Goal: Navigation & Orientation: Find specific page/section

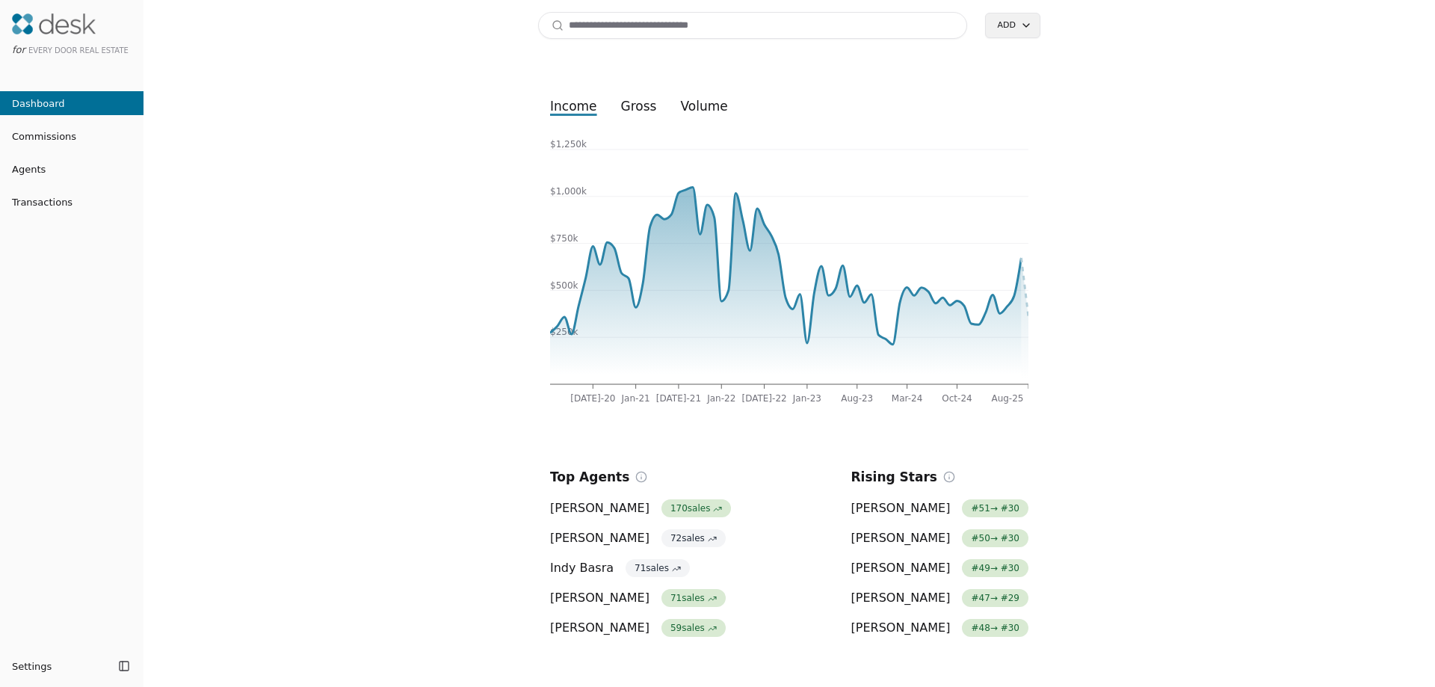
click at [40, 173] on span "Agents" at bounding box center [23, 169] width 46 height 16
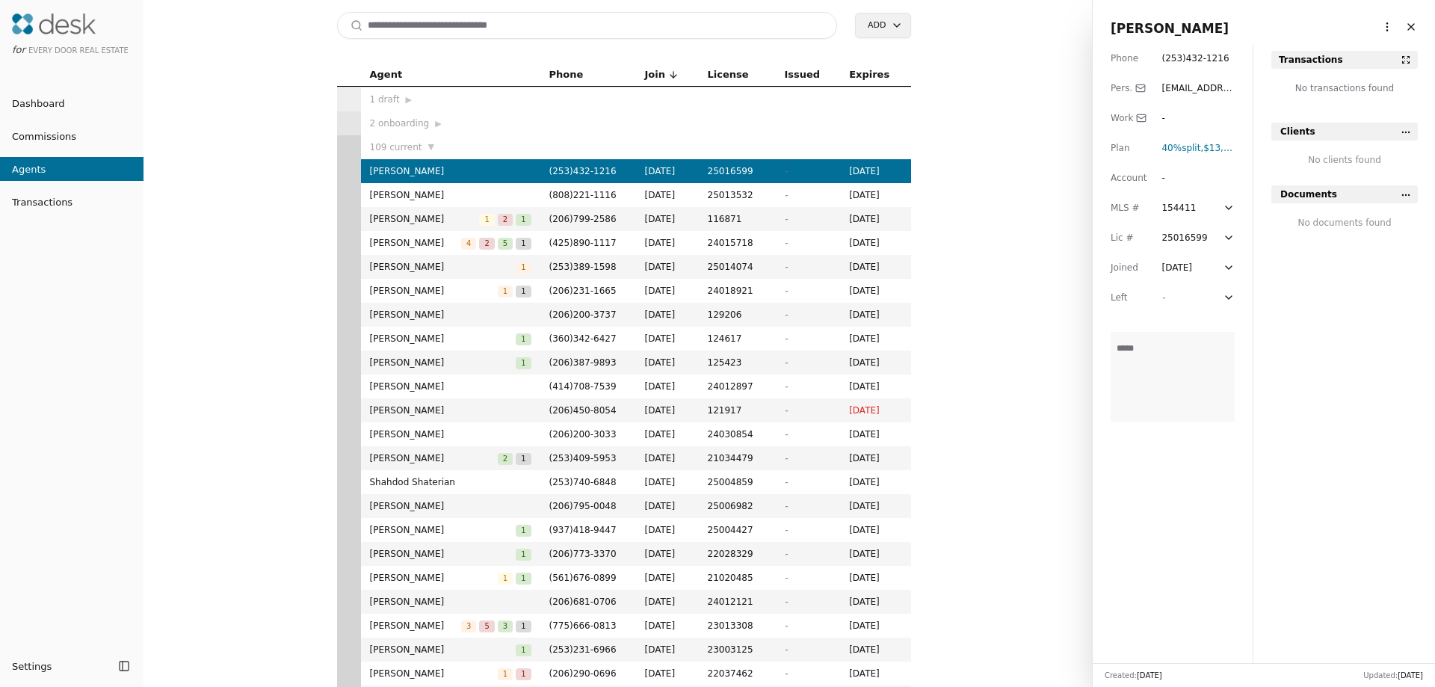
click at [56, 105] on span "Dashboard" at bounding box center [32, 104] width 65 height 16
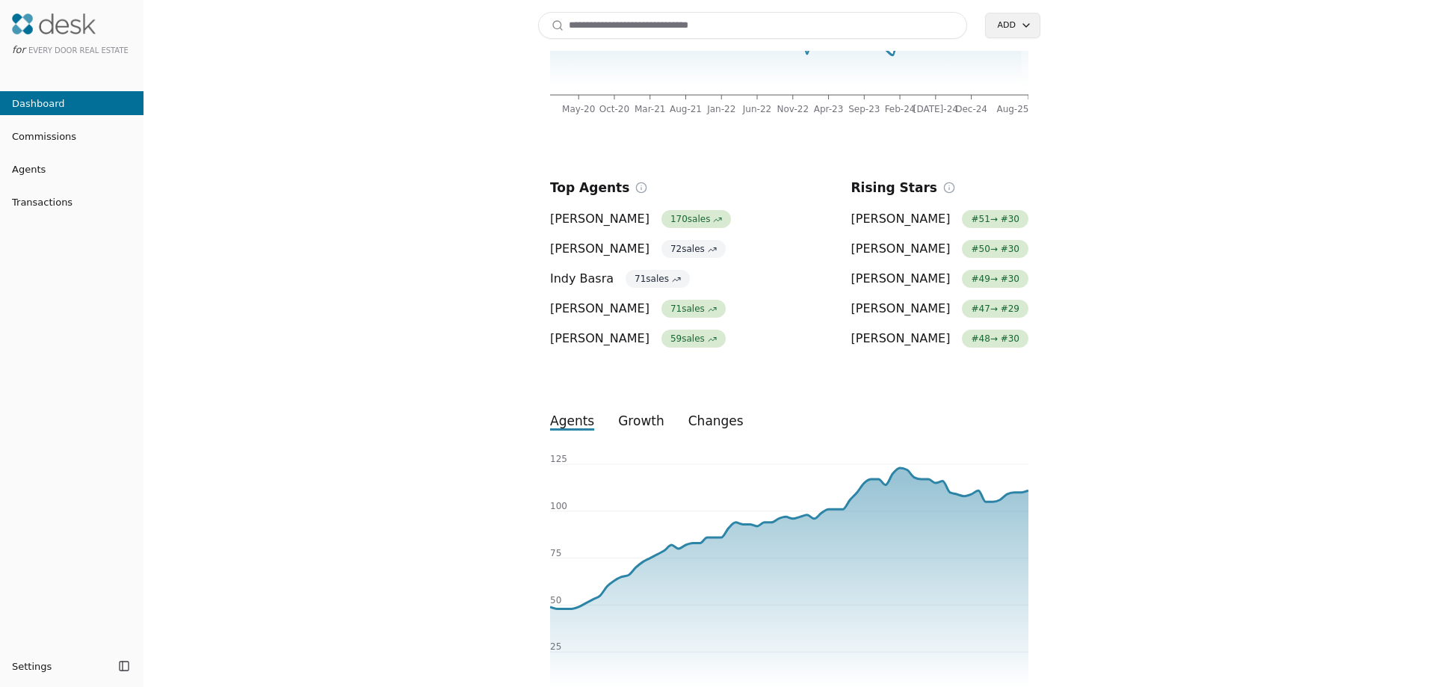
scroll to position [354, 0]
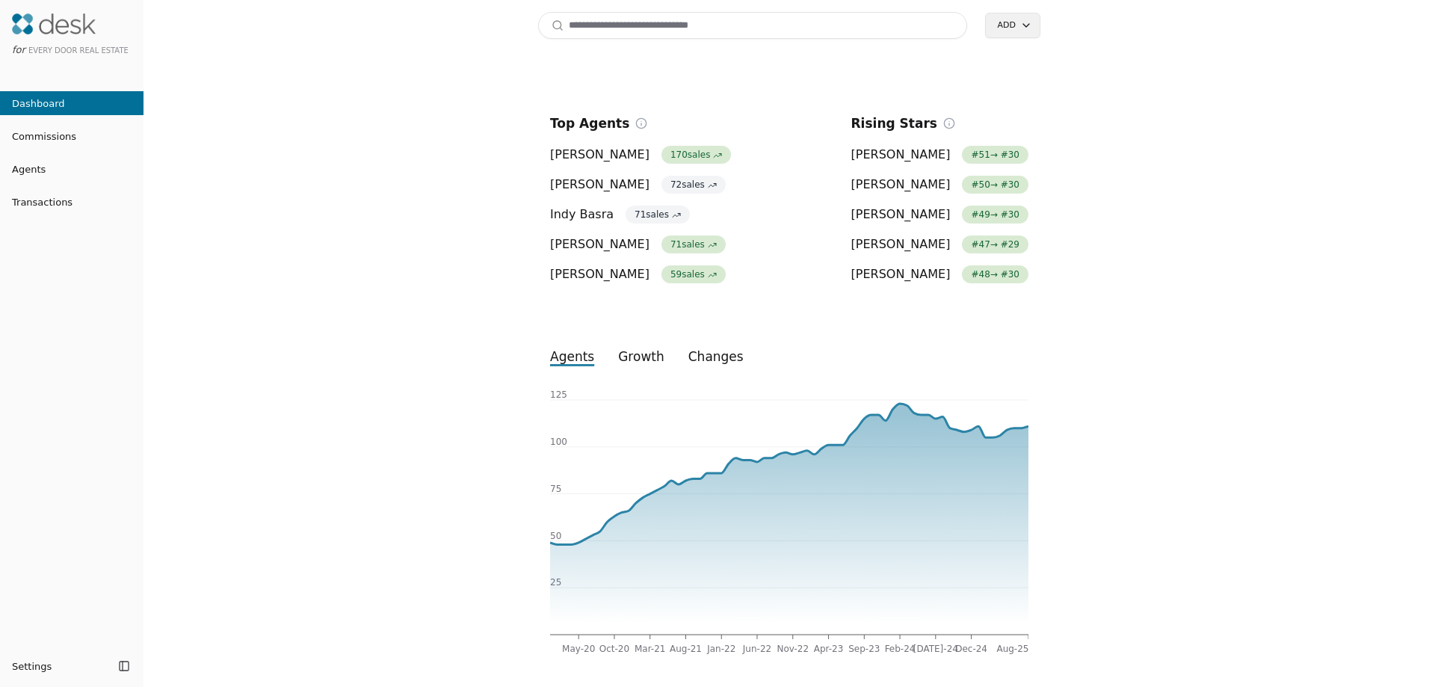
click at [625, 361] on button "growth" at bounding box center [641, 356] width 70 height 27
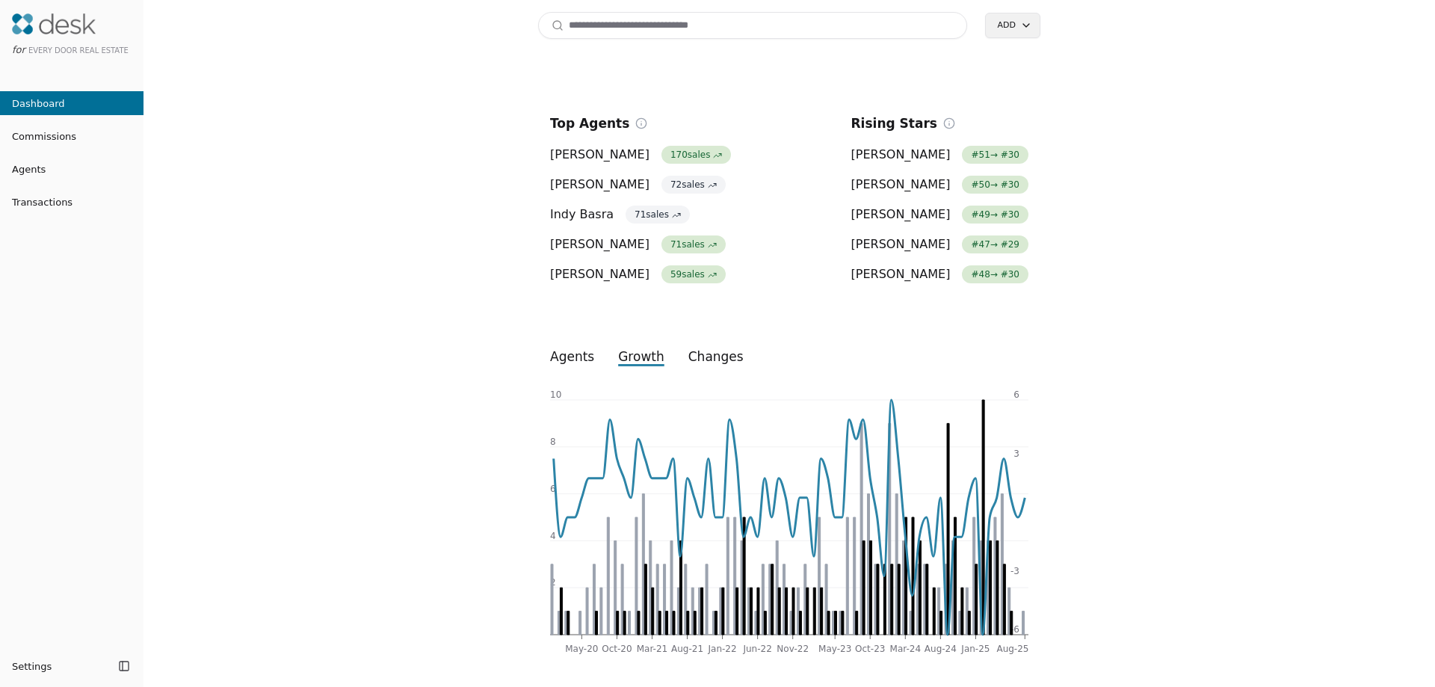
click at [715, 350] on button "changes" at bounding box center [715, 356] width 79 height 27
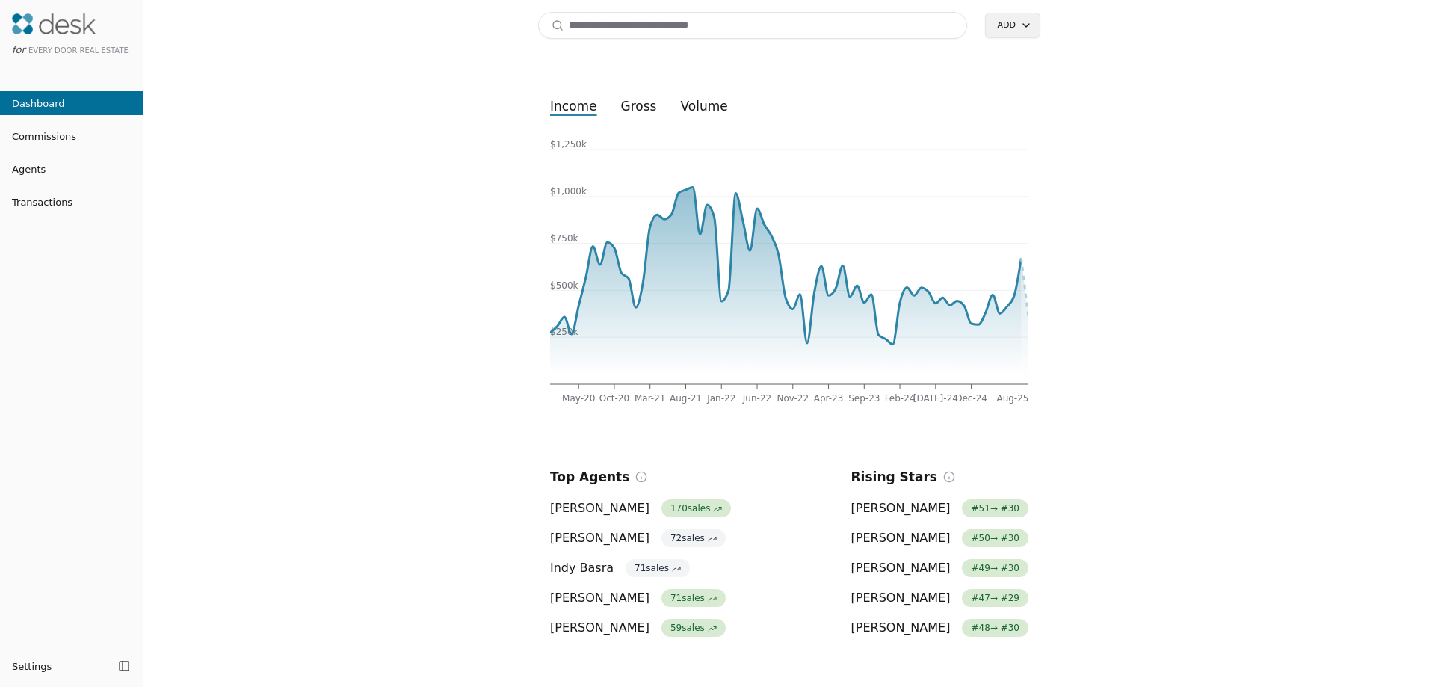
click at [1015, 22] on html "for Every Door Real Estate Dashboard Commissions Agents Transactions Settings T…" at bounding box center [717, 343] width 1435 height 687
click at [638, 108] on html "for Every Door Real Estate Dashboard Commissions Agents Transactions Settings T…" at bounding box center [717, 343] width 1435 height 687
click at [52, 137] on span "Commissions" at bounding box center [38, 137] width 76 height 16
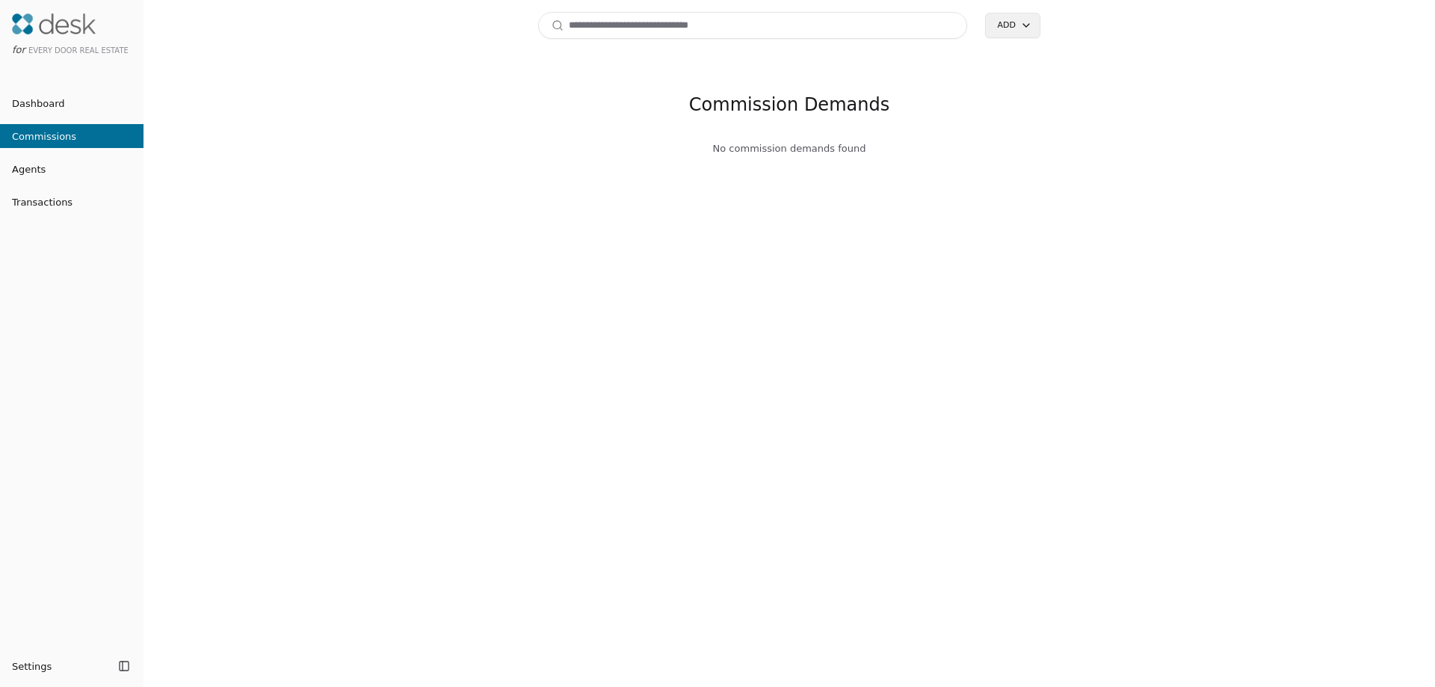
click at [38, 200] on span "Transactions" at bounding box center [36, 202] width 73 height 16
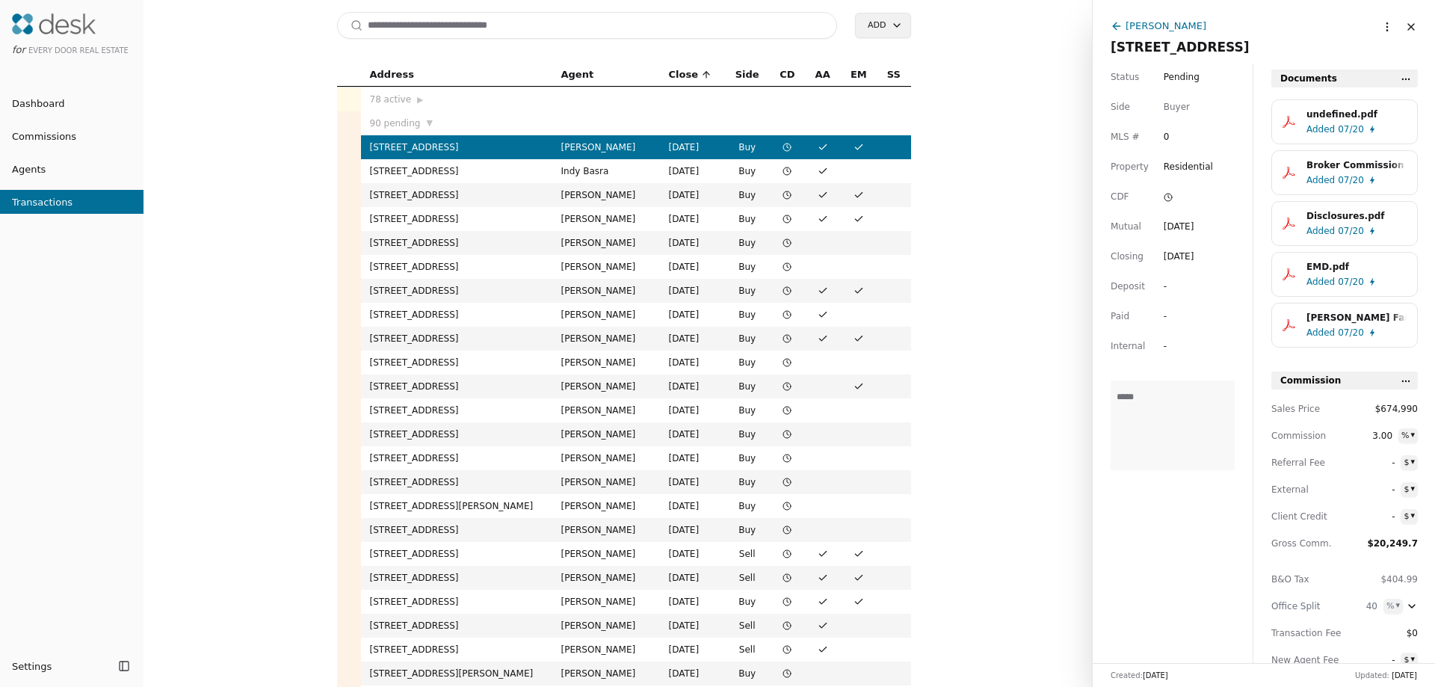
click at [417, 99] on span "▶" at bounding box center [420, 99] width 6 height 13
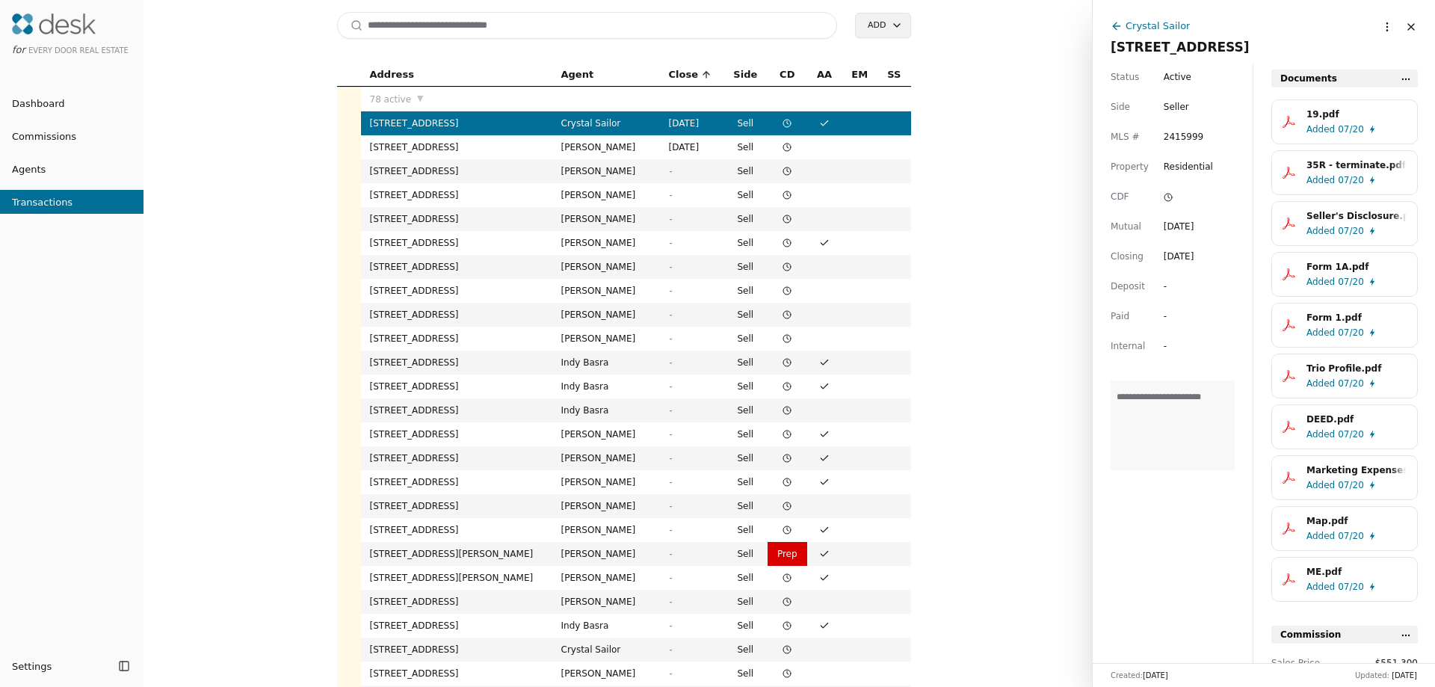
click at [417, 99] on span "▼" at bounding box center [420, 98] width 6 height 13
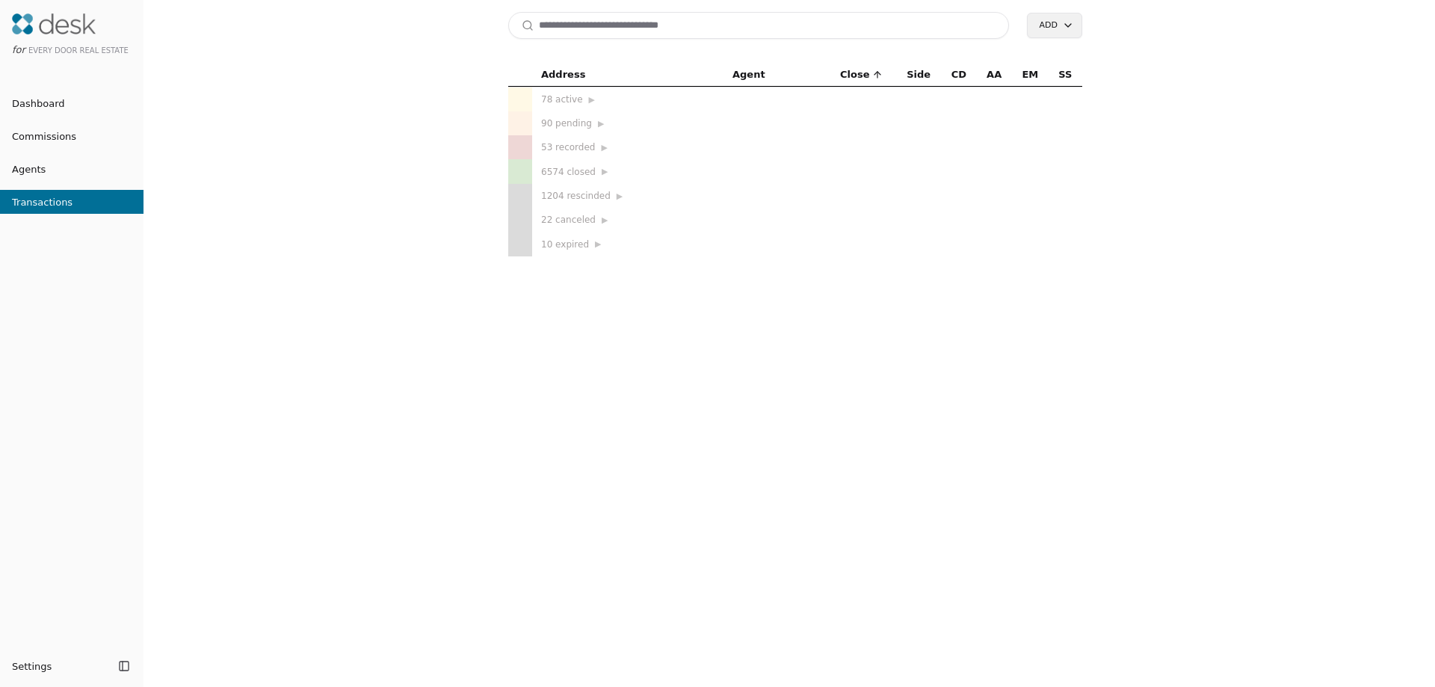
click at [42, 104] on span "Dashboard" at bounding box center [32, 104] width 65 height 16
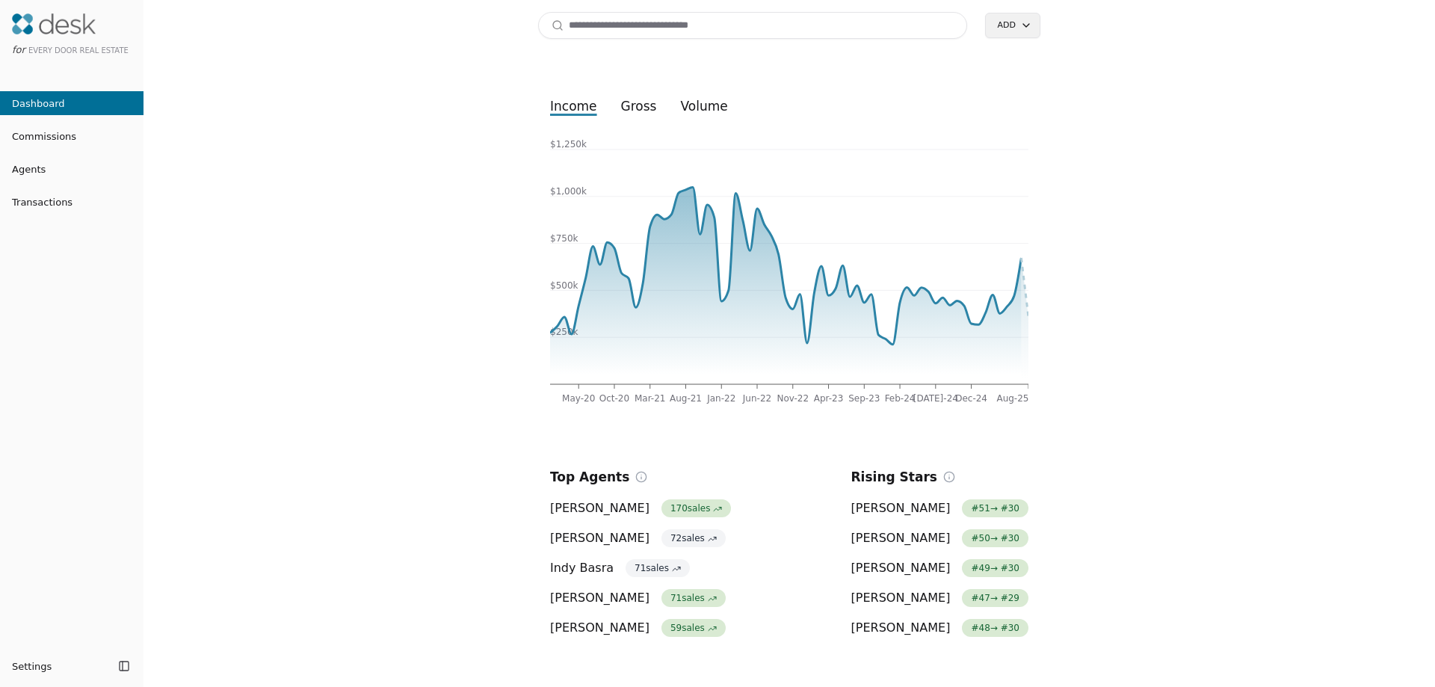
scroll to position [149, 0]
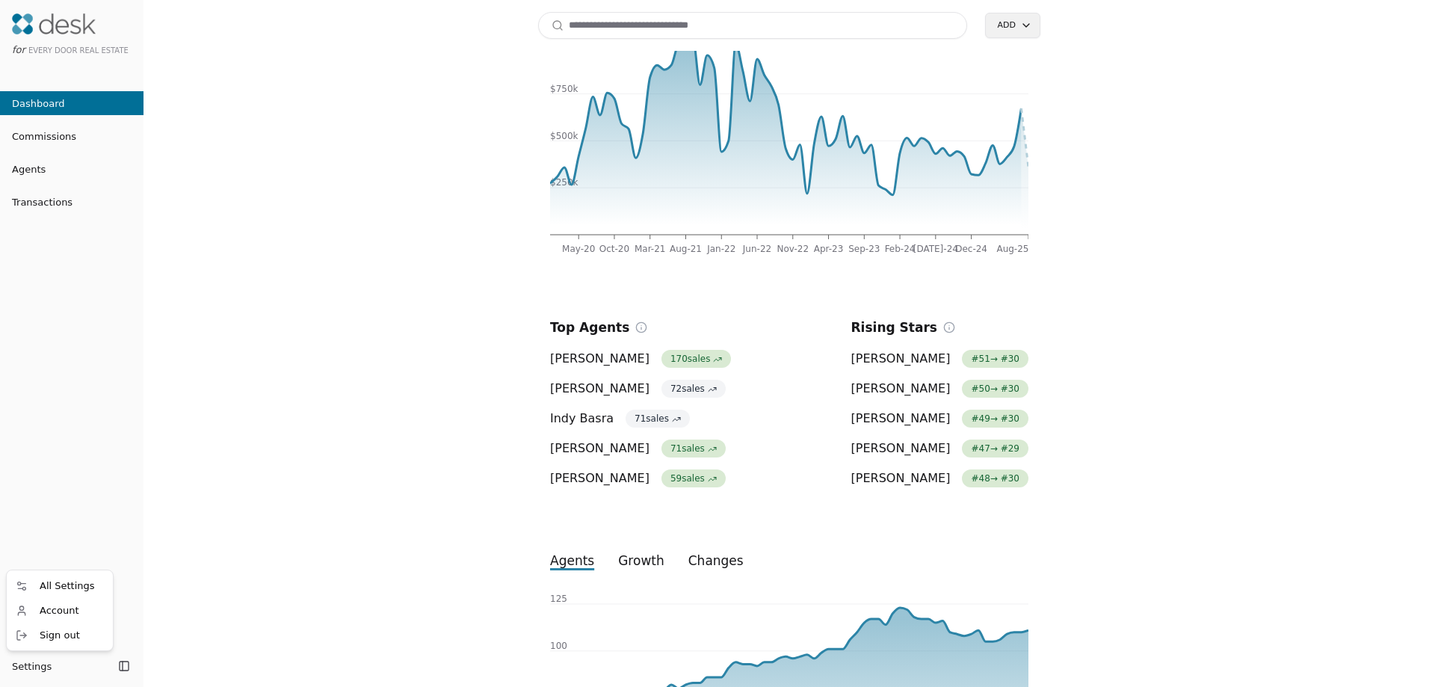
click at [48, 666] on html "for Every Door Real Estate Dashboard Commissions Agents Transactions Settings T…" at bounding box center [717, 343] width 1435 height 687
click at [78, 582] on span "All Settings" at bounding box center [67, 586] width 55 height 16
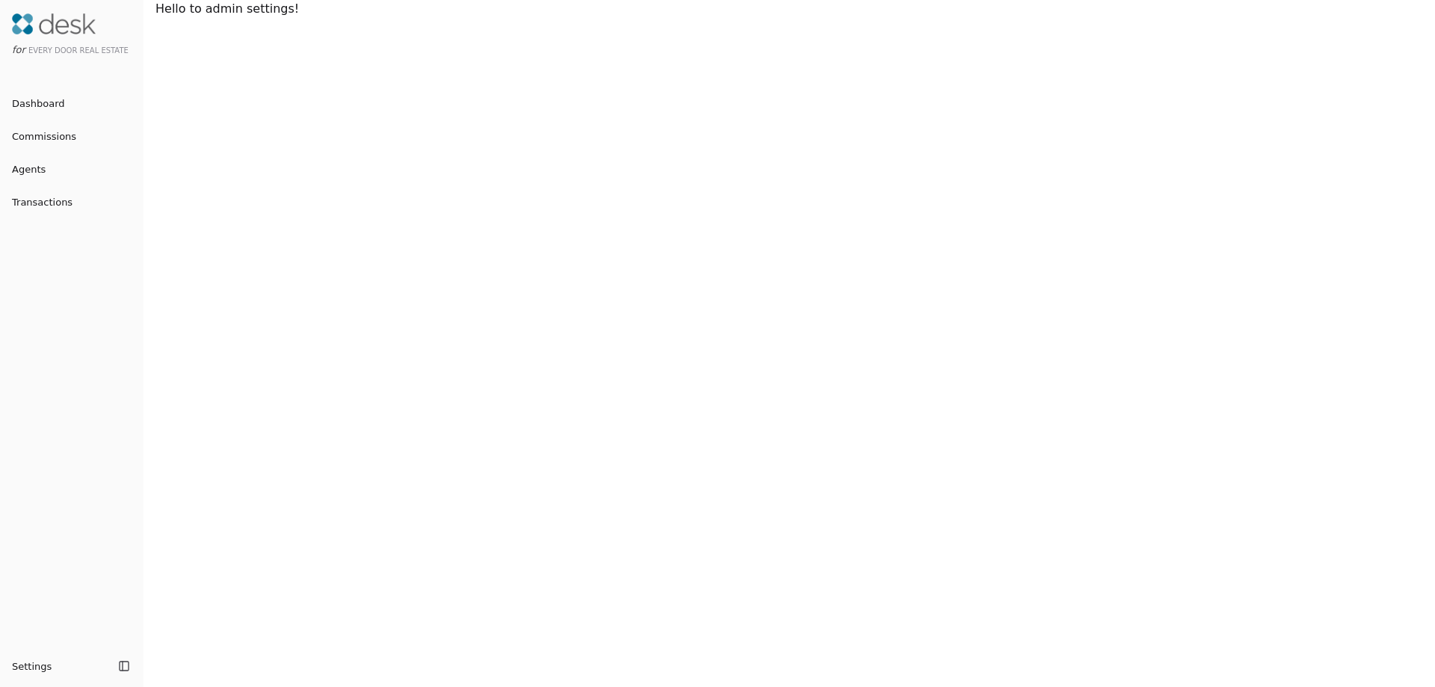
click at [40, 132] on span "Commissions" at bounding box center [38, 137] width 76 height 16
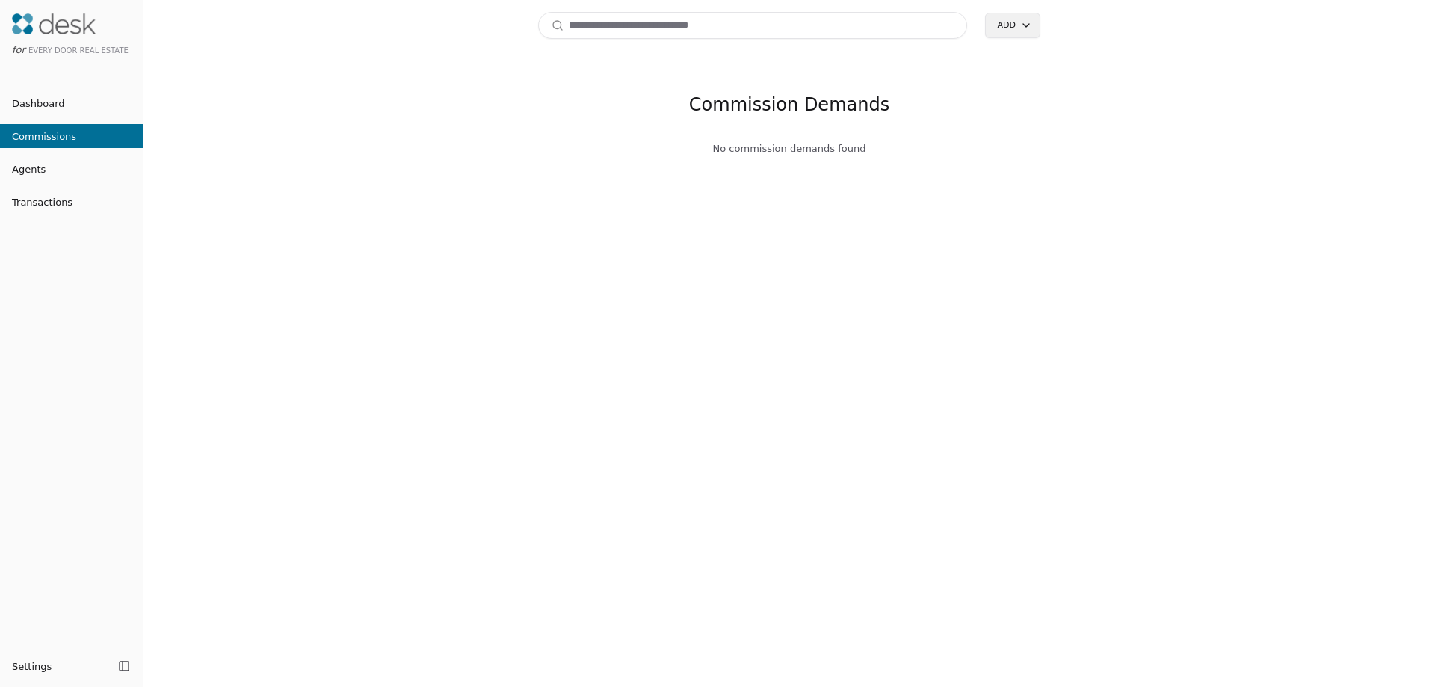
click at [50, 105] on span "Dashboard" at bounding box center [32, 104] width 65 height 16
